Goal: Find specific page/section: Find specific page/section

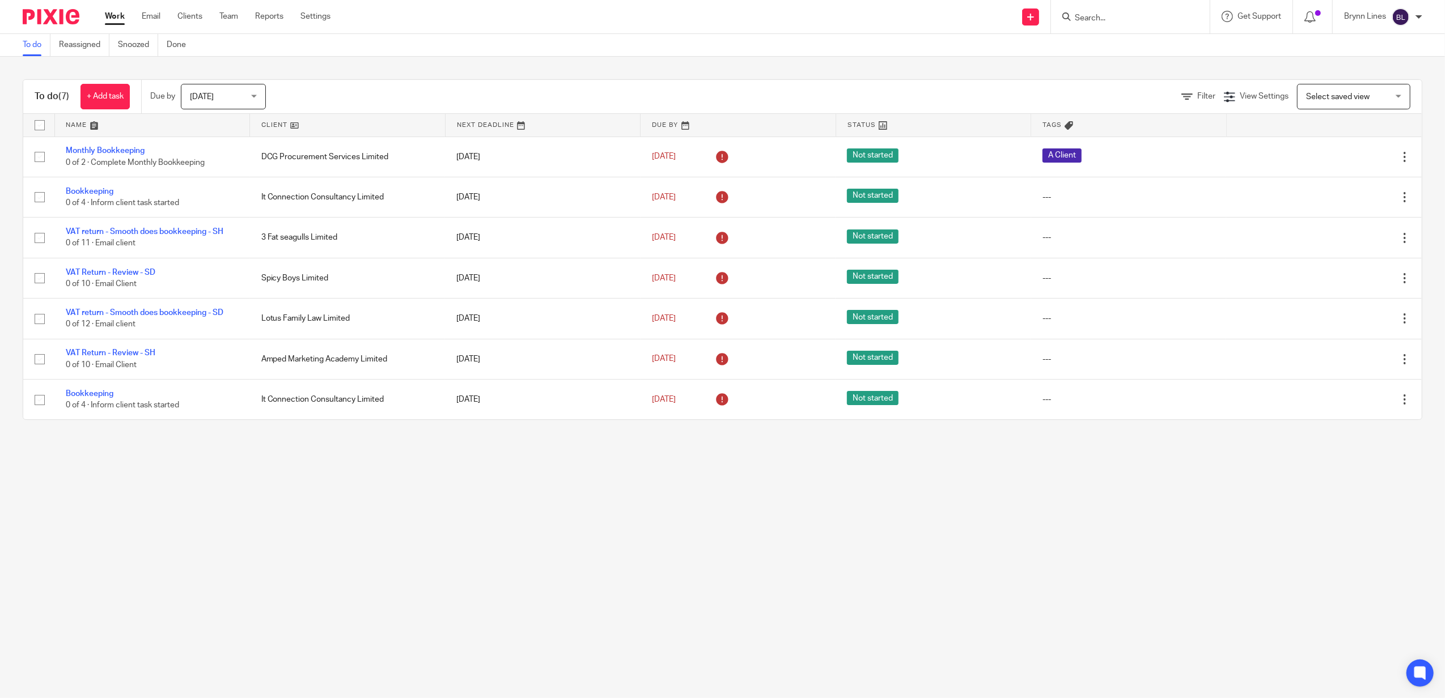
click at [1075, 23] on input "Search" at bounding box center [1125, 19] width 102 height 10
type input "prior"
click at [1126, 88] on link at bounding box center [1167, 88] width 192 height 35
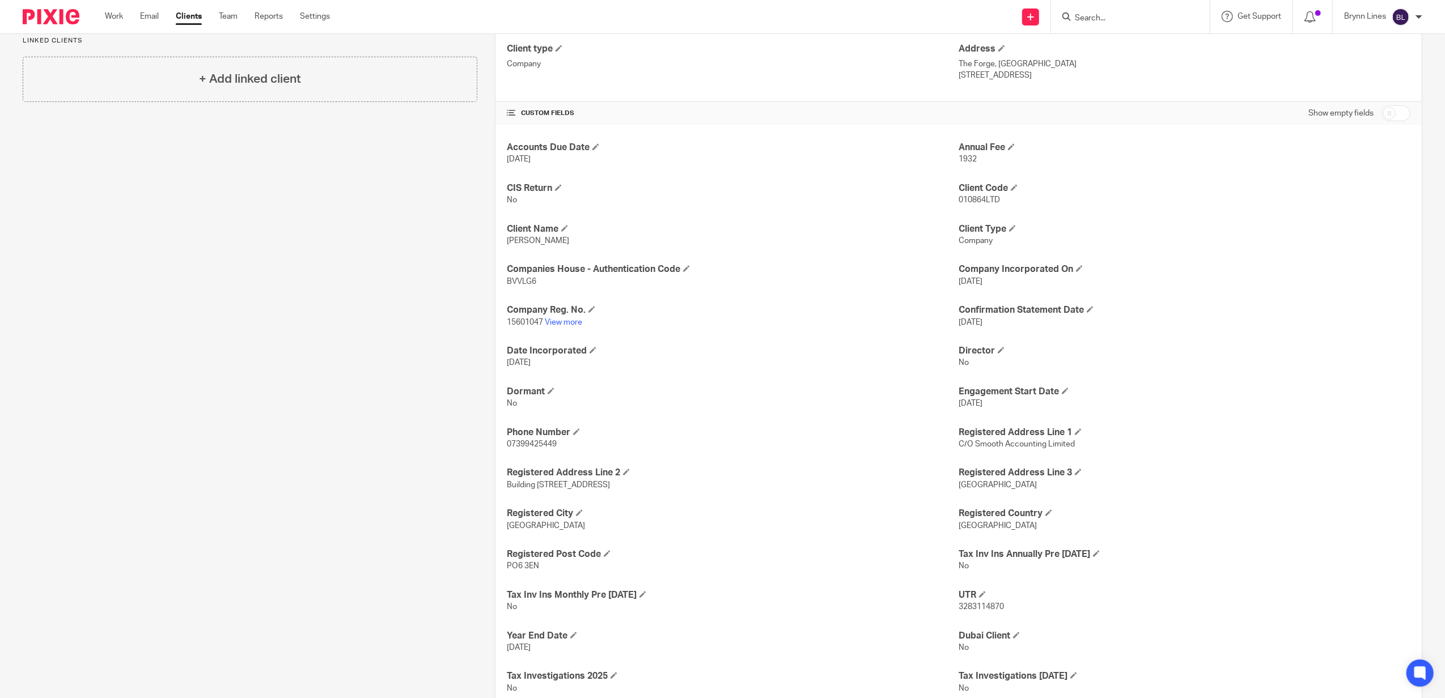
scroll to position [454, 0]
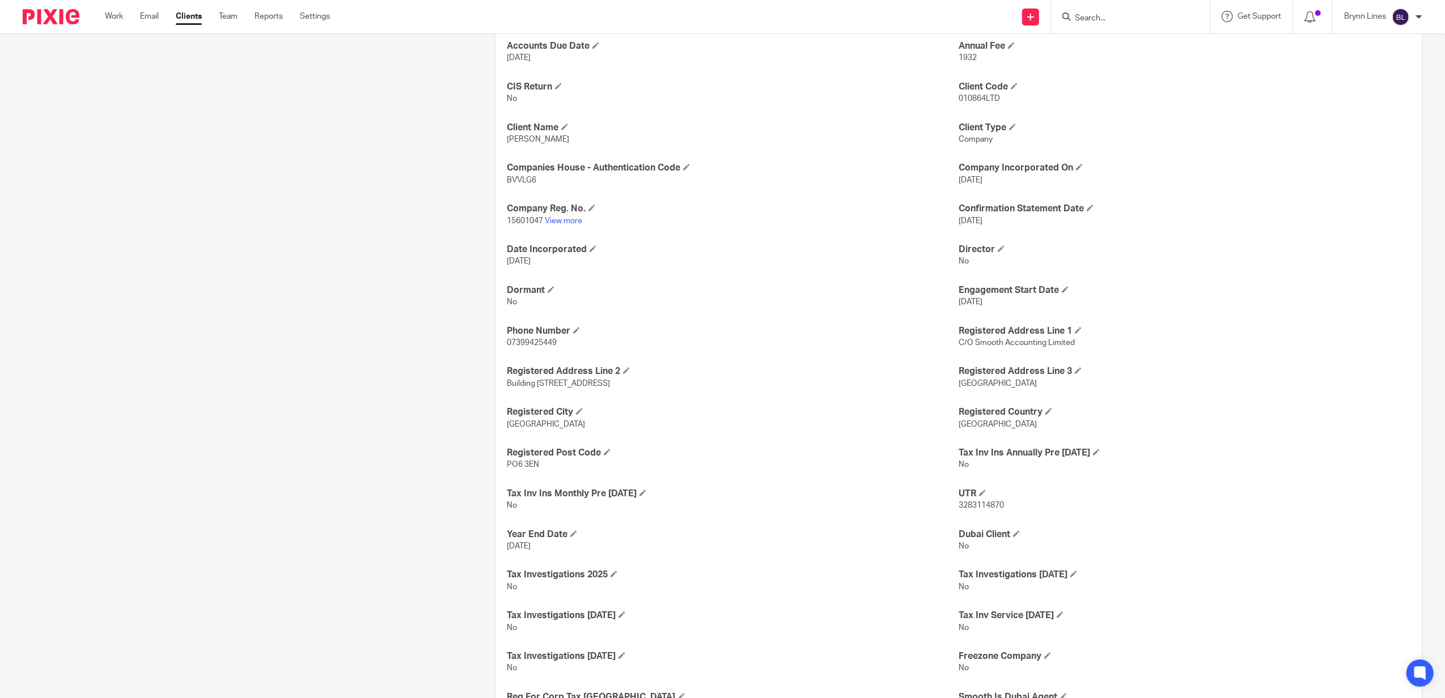
click at [966, 503] on span "3283114870" at bounding box center [981, 506] width 45 height 8
copy span "3283114870"
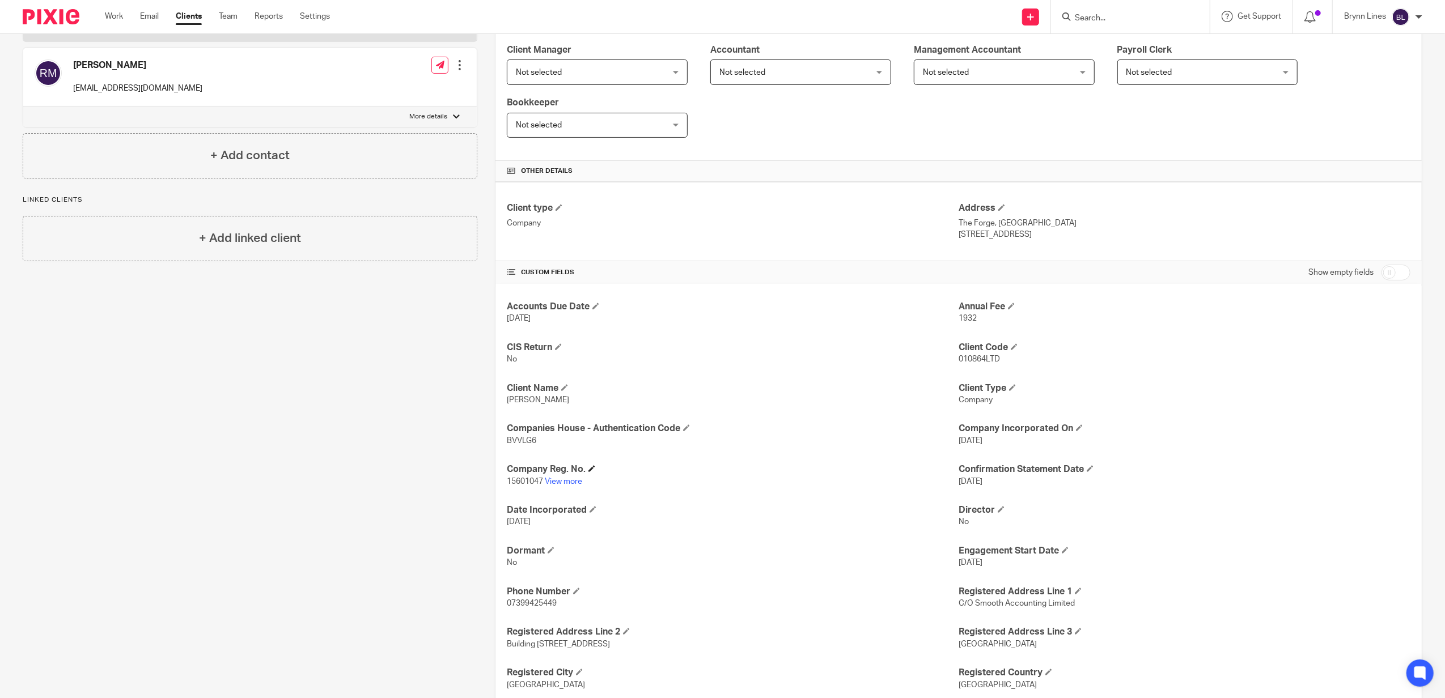
scroll to position [227, 0]
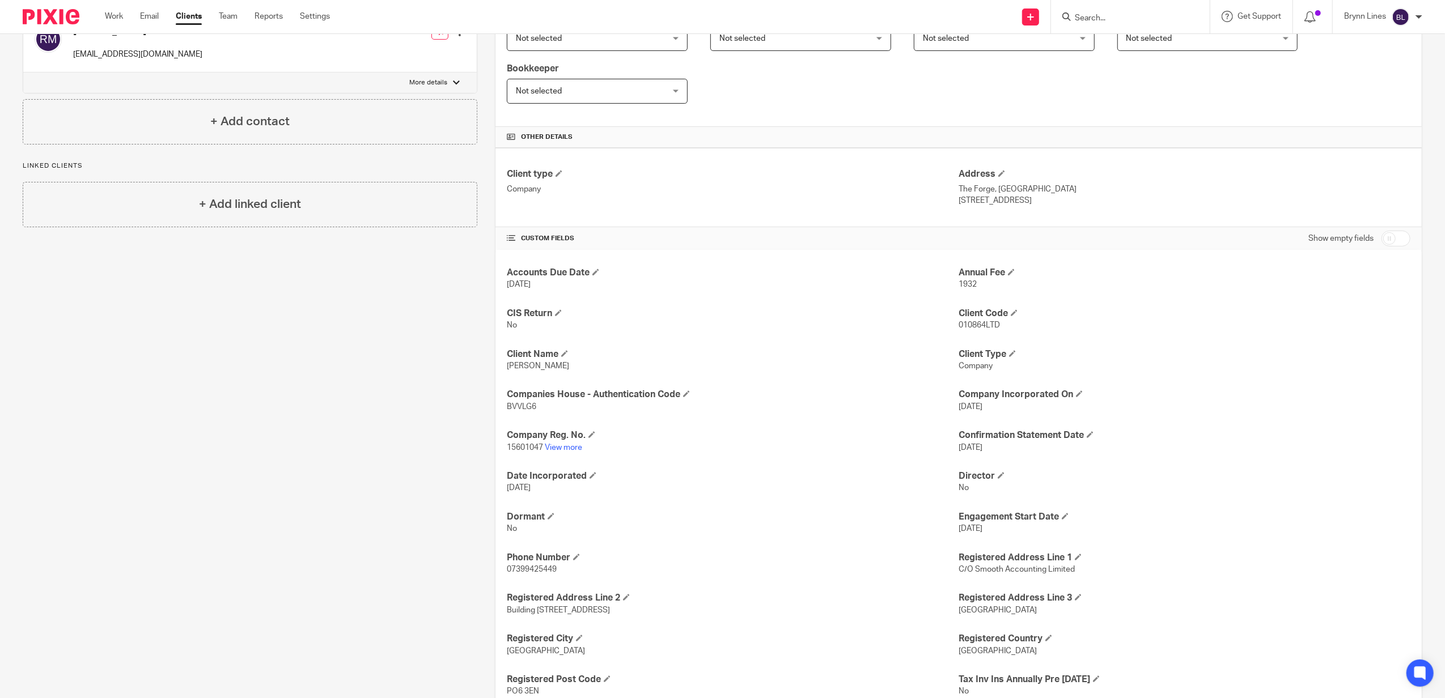
click at [511, 447] on span "15601047" at bounding box center [525, 448] width 36 height 8
copy p "15601047"
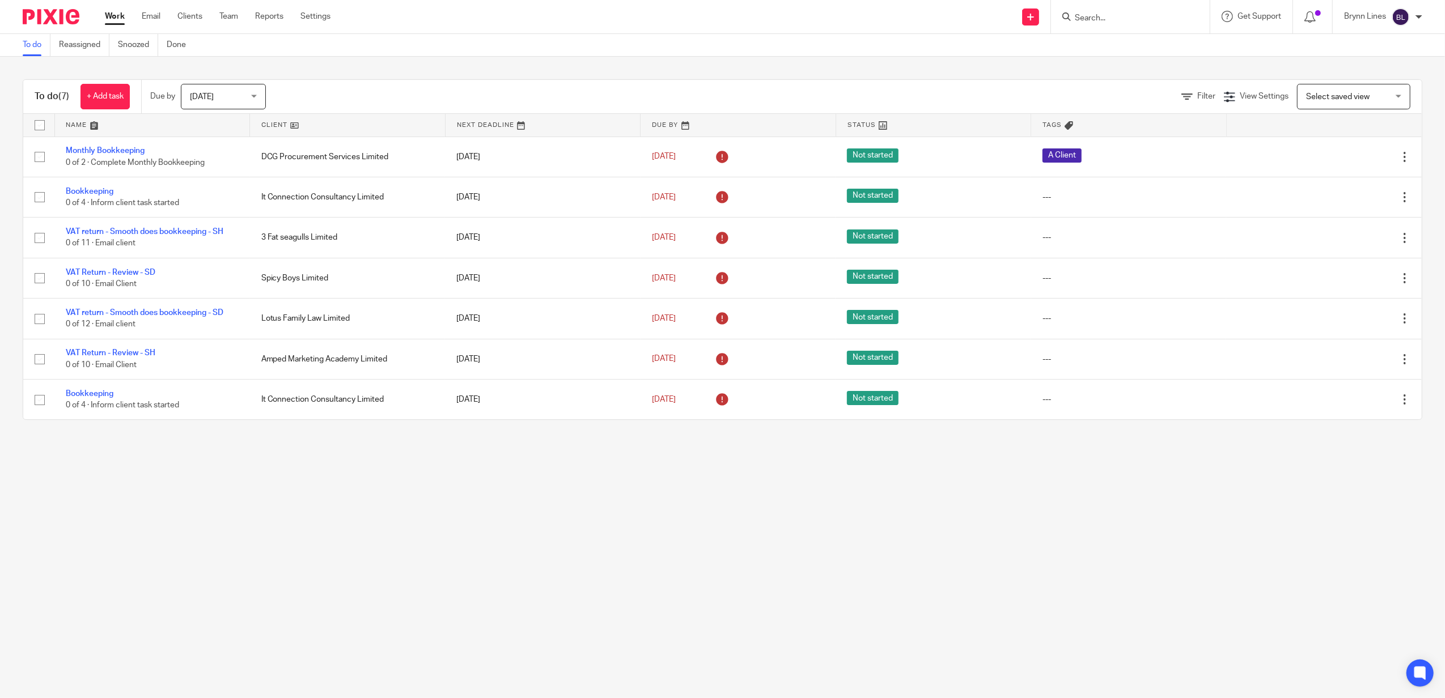
click at [1134, 10] on form at bounding box center [1134, 17] width 121 height 14
click at [1113, 19] on input "Search" at bounding box center [1125, 19] width 102 height 10
type input "fistewrr"
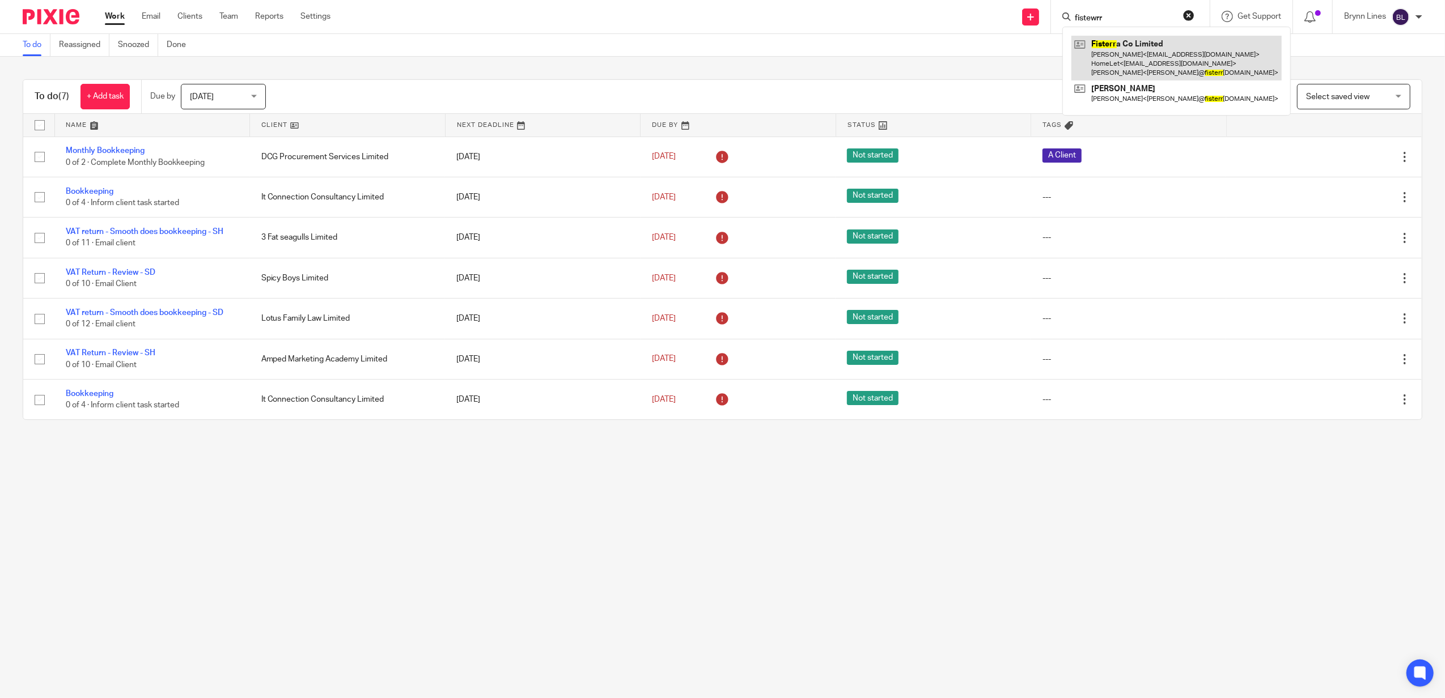
drag, startPoint x: 1111, startPoint y: 19, endPoint x: 1095, endPoint y: 49, distance: 33.5
click at [1095, 49] on link at bounding box center [1176, 58] width 210 height 45
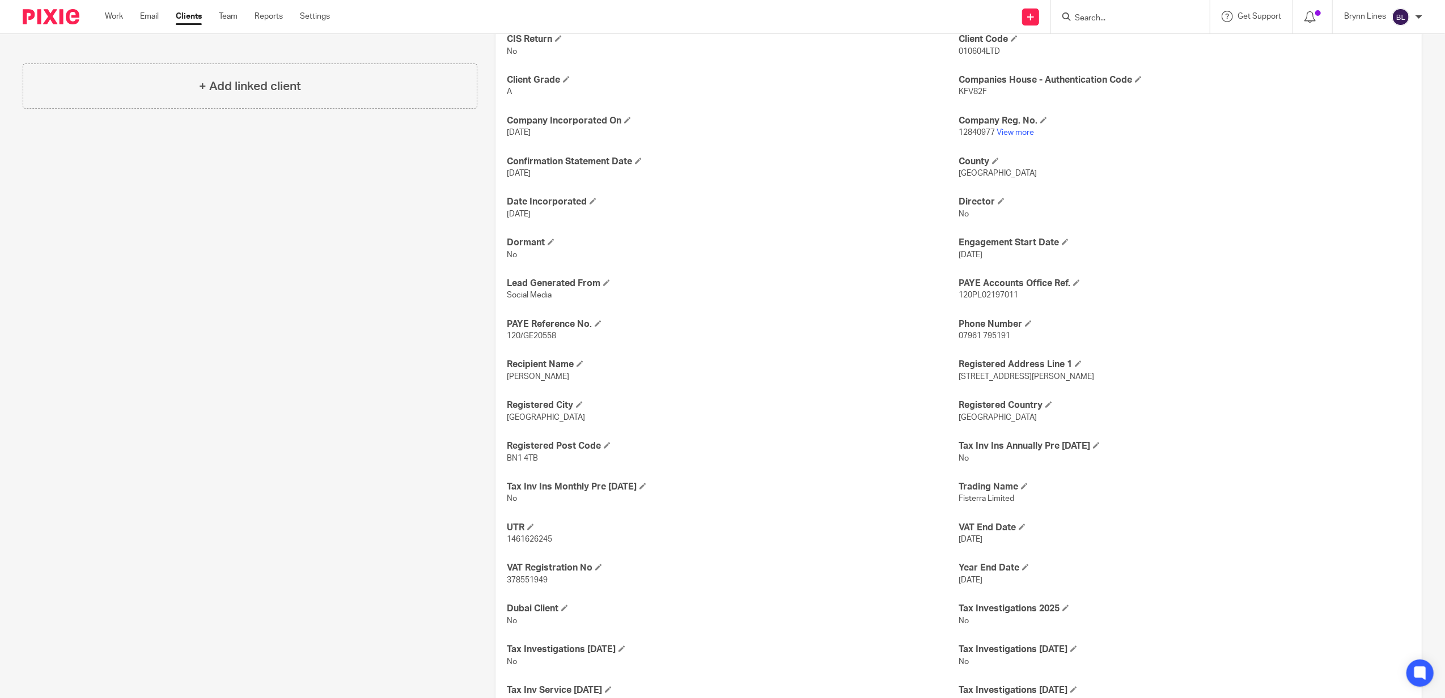
scroll to position [529, 0]
